Goal: Transaction & Acquisition: Purchase product/service

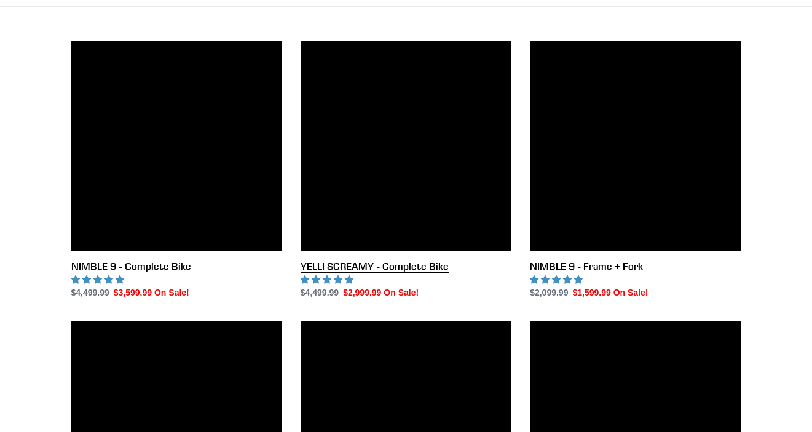
scroll to position [318, 0]
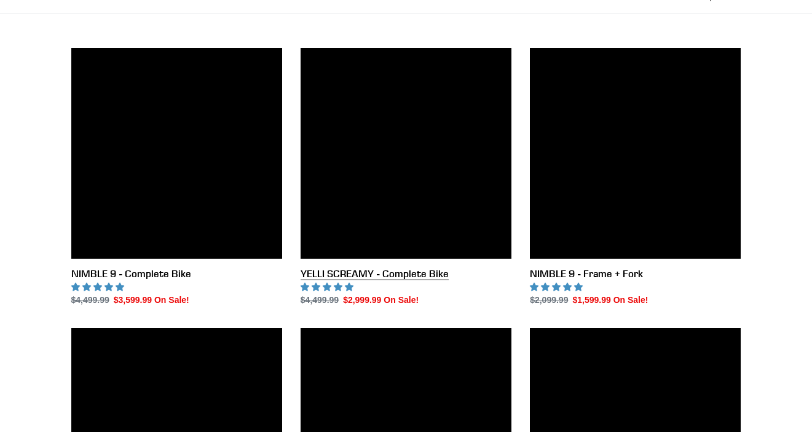
click at [401, 159] on link "YELLI SCREAMY - Complete Bike" at bounding box center [406, 177] width 211 height 259
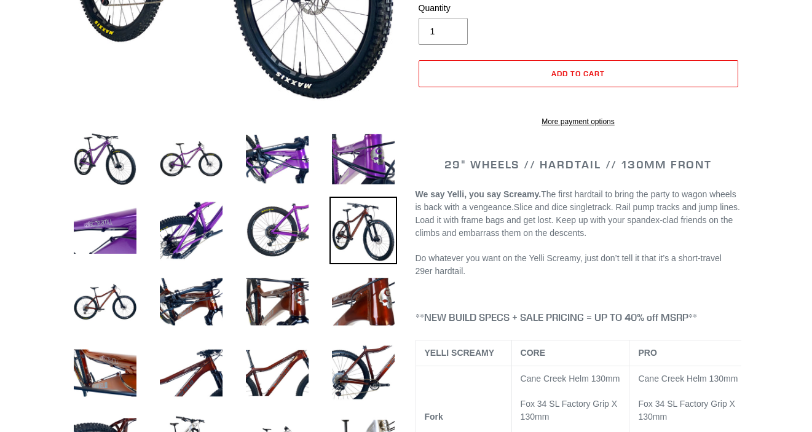
select select "highest-rating"
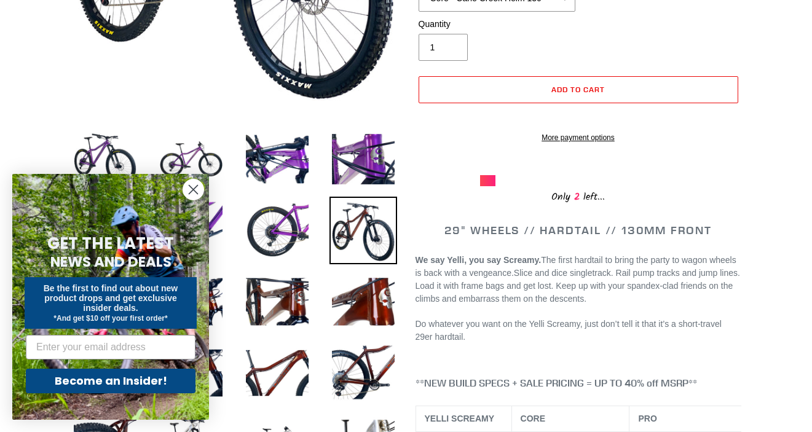
click at [192, 191] on icon "Close dialog" at bounding box center [193, 190] width 9 height 9
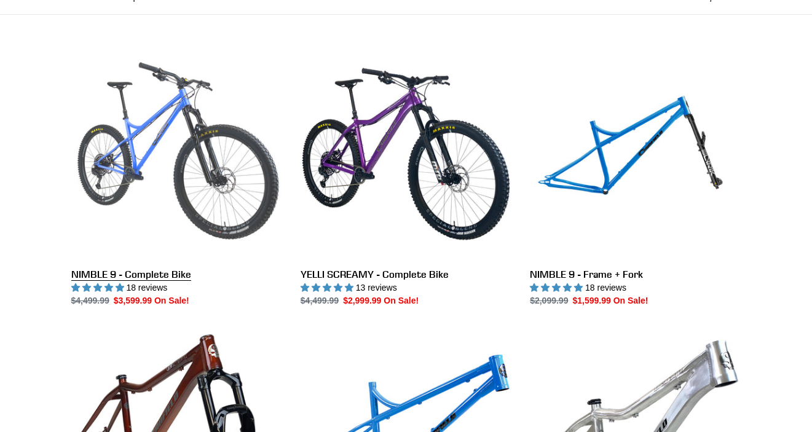
click at [184, 176] on link "NIMBLE 9 - Complete Bike" at bounding box center [176, 178] width 211 height 259
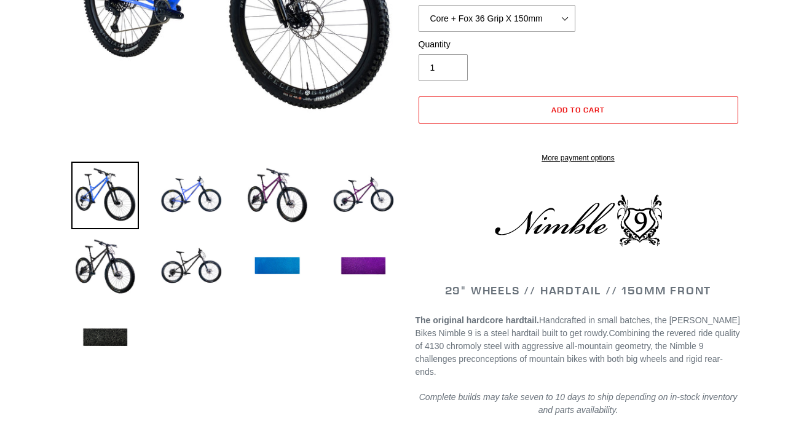
select select "highest-rating"
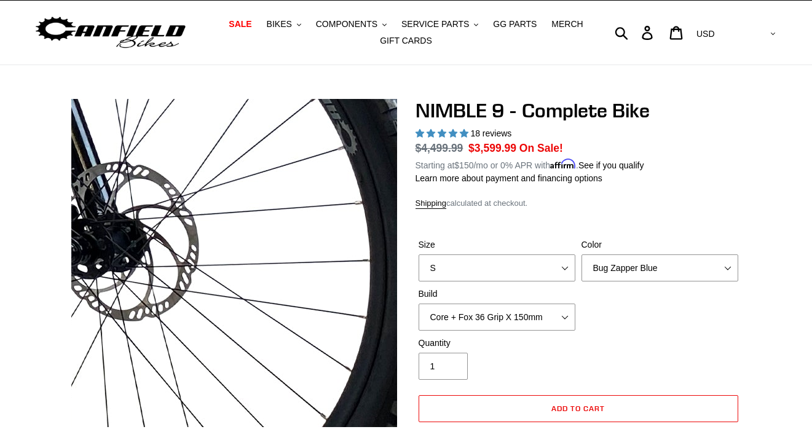
scroll to position [50, 0]
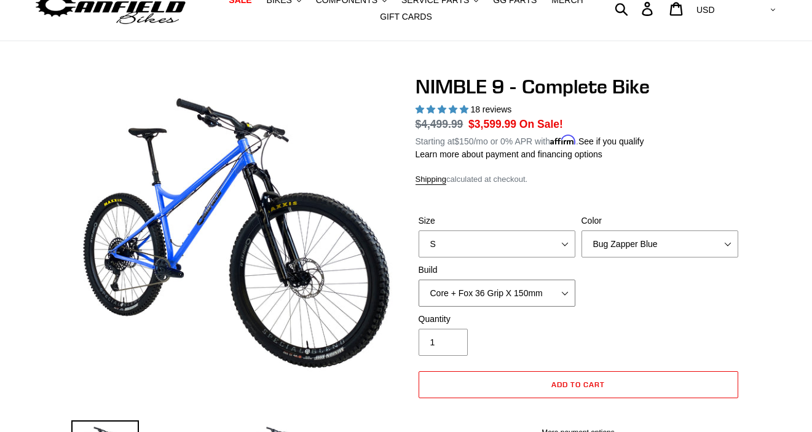
click at [493, 296] on select "Core + Fox 36 Grip X 150mm Pro + Fox 36 Grip X 150mm Core + RockShox Lyrik Ulti…" at bounding box center [497, 293] width 157 height 27
select select "Pro + Fox 36 Grip X 150mm"
click at [419, 280] on select "Core + Fox 36 Grip X 150mm Pro + Fox 36 Grip X 150mm Core + RockShox Lyrik Ulti…" at bounding box center [497, 293] width 157 height 27
